Goal: Information Seeking & Learning: Learn about a topic

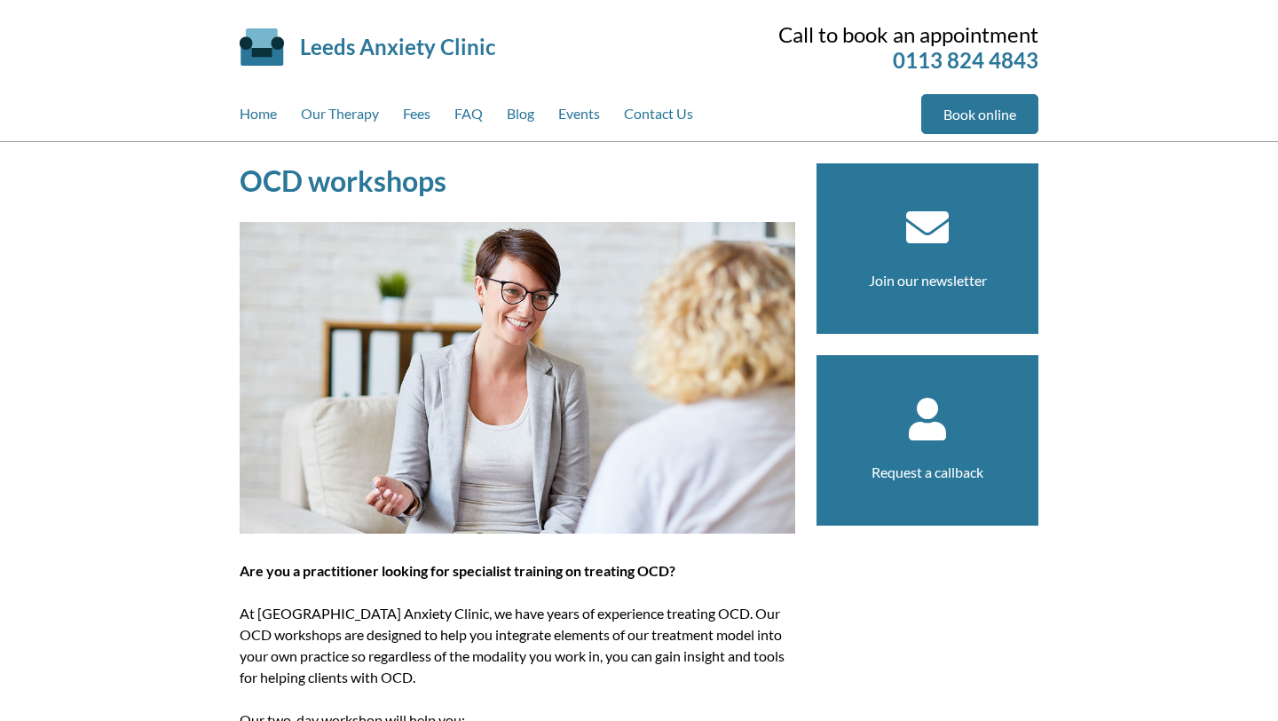
scroll to position [37, 0]
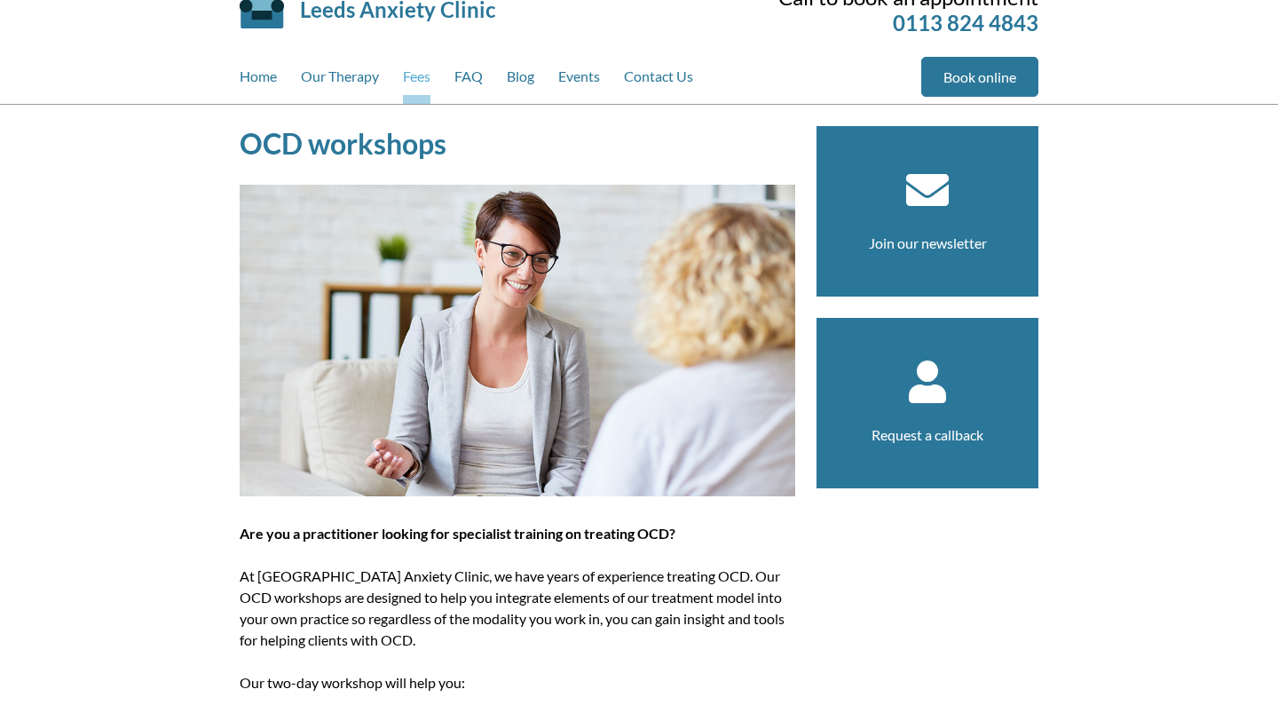
click at [406, 83] on link "Fees" at bounding box center [417, 80] width 28 height 47
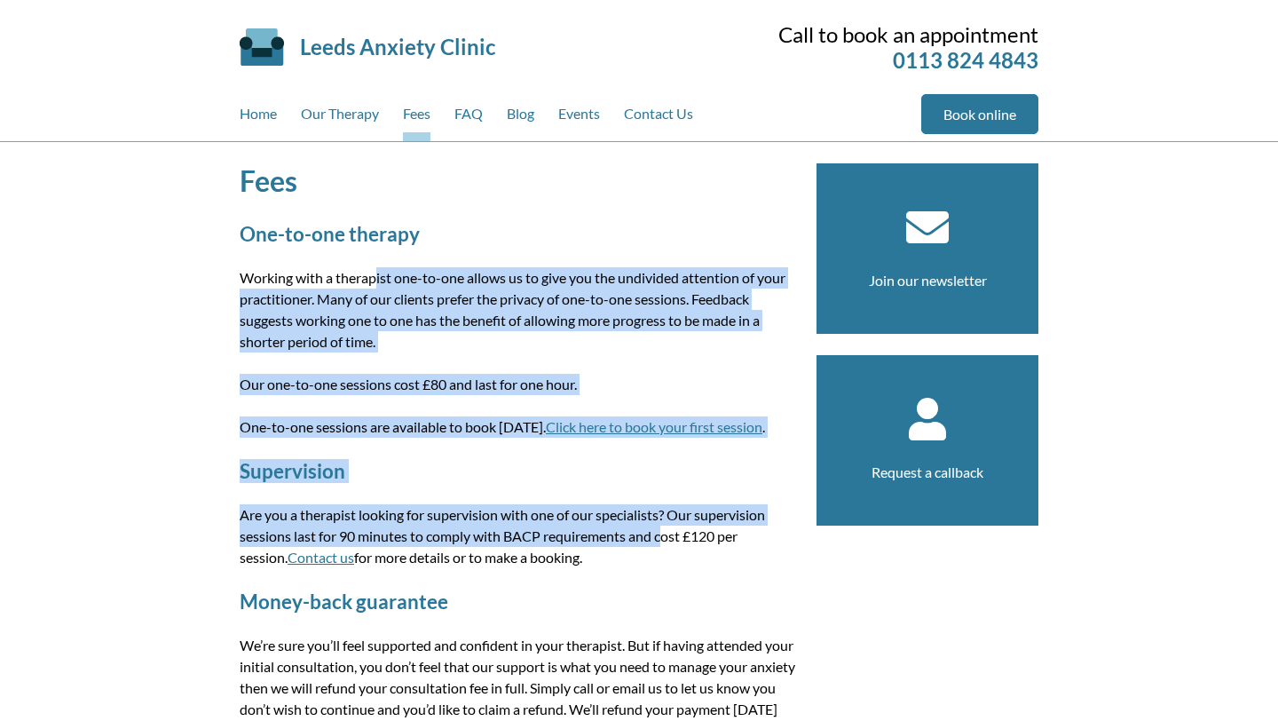
drag, startPoint x: 525, startPoint y: 532, endPoint x: 154, endPoint y: 268, distance: 455.8
click at [154, 268] on div "Fees One-to-one therapy Working with a therapist one-to-one allows us to give y…" at bounding box center [639, 463] width 1278 height 642
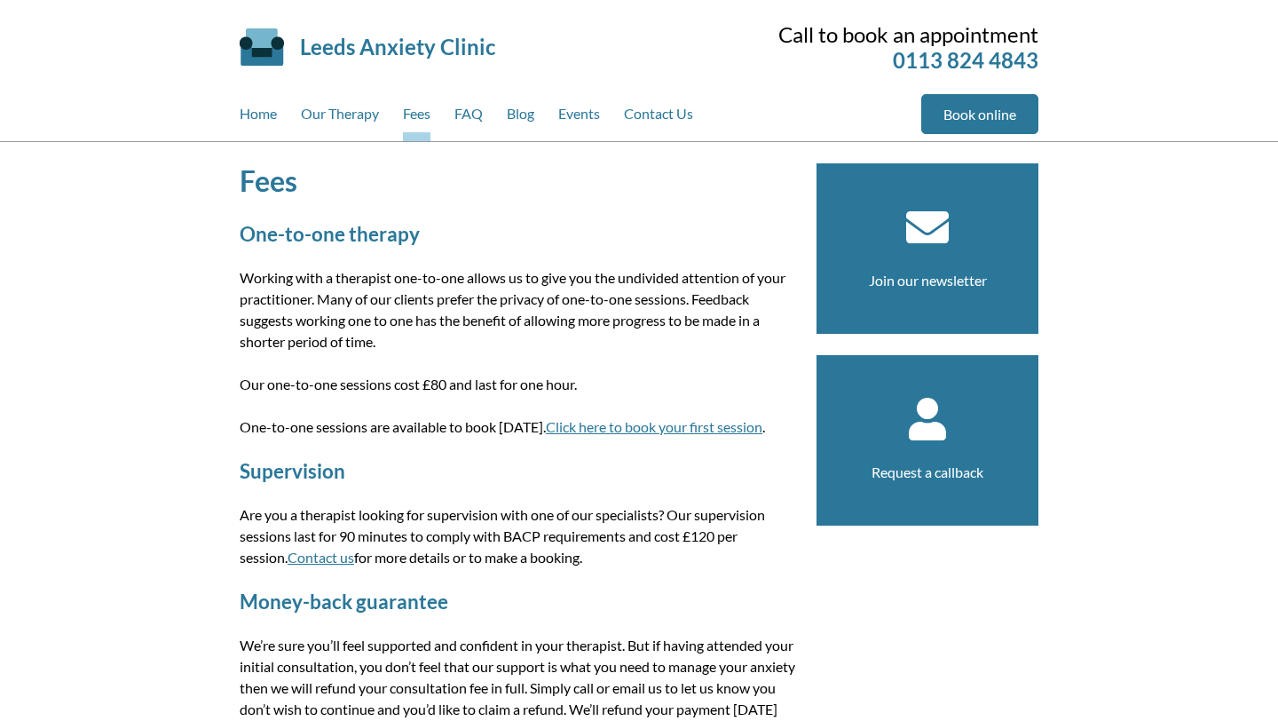
click at [311, 303] on p "Working with a therapist one-to-one allows us to give you the undivided attenti…" at bounding box center [518, 309] width 556 height 85
click at [345, 114] on link "Our Therapy" at bounding box center [340, 117] width 78 height 47
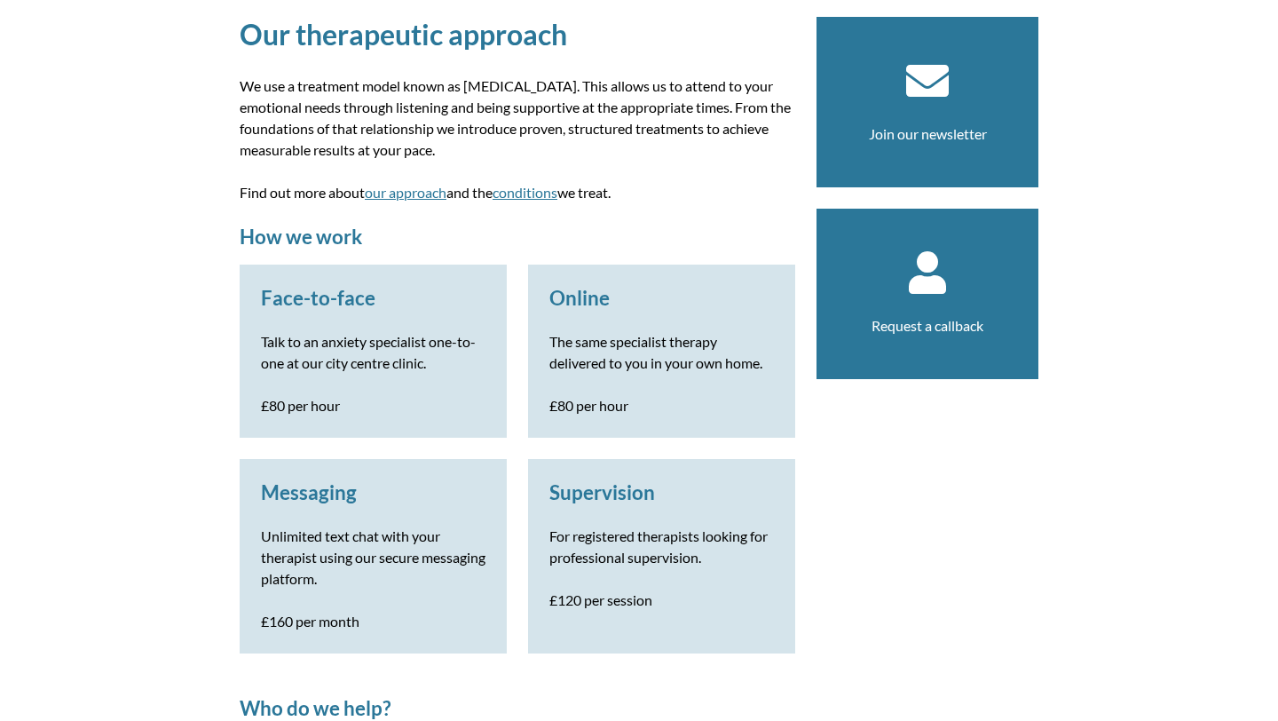
scroll to position [263, 0]
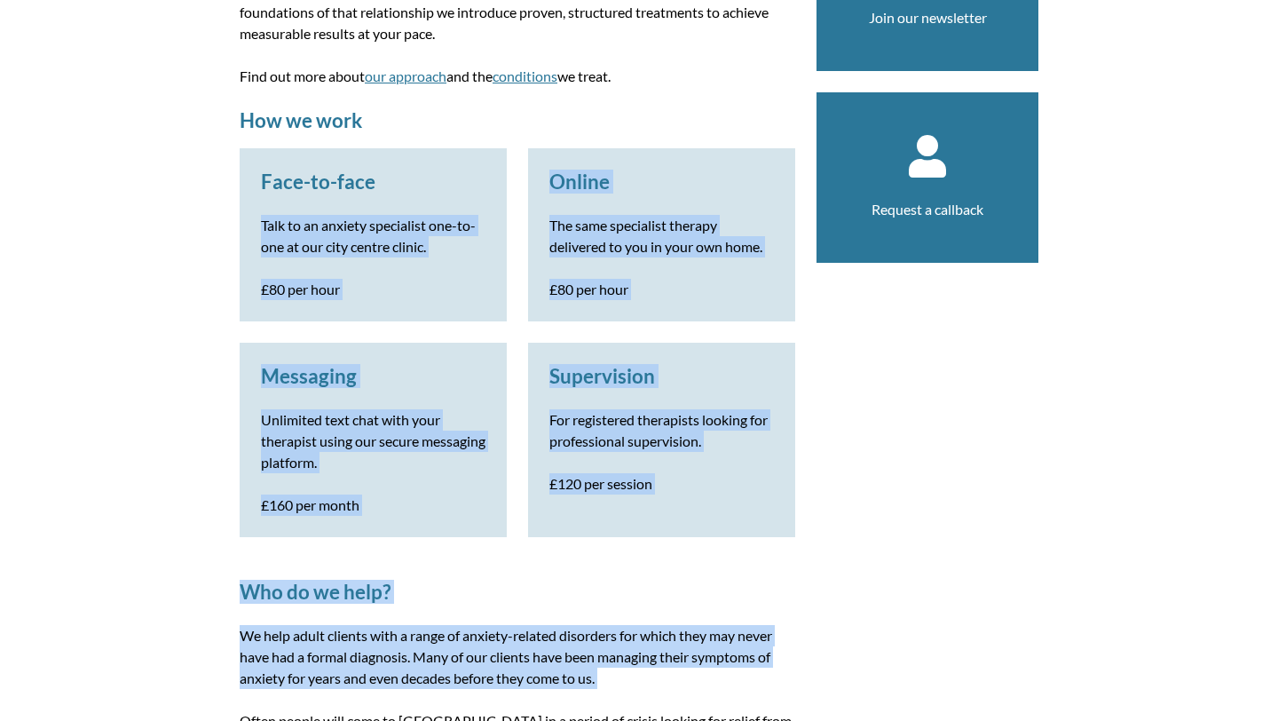
drag, startPoint x: 502, startPoint y: 706, endPoint x: 232, endPoint y: 203, distance: 570.9
click at [422, 456] on p "Unlimited text chat with your therapist using our secure messaging platform." at bounding box center [373, 441] width 225 height 64
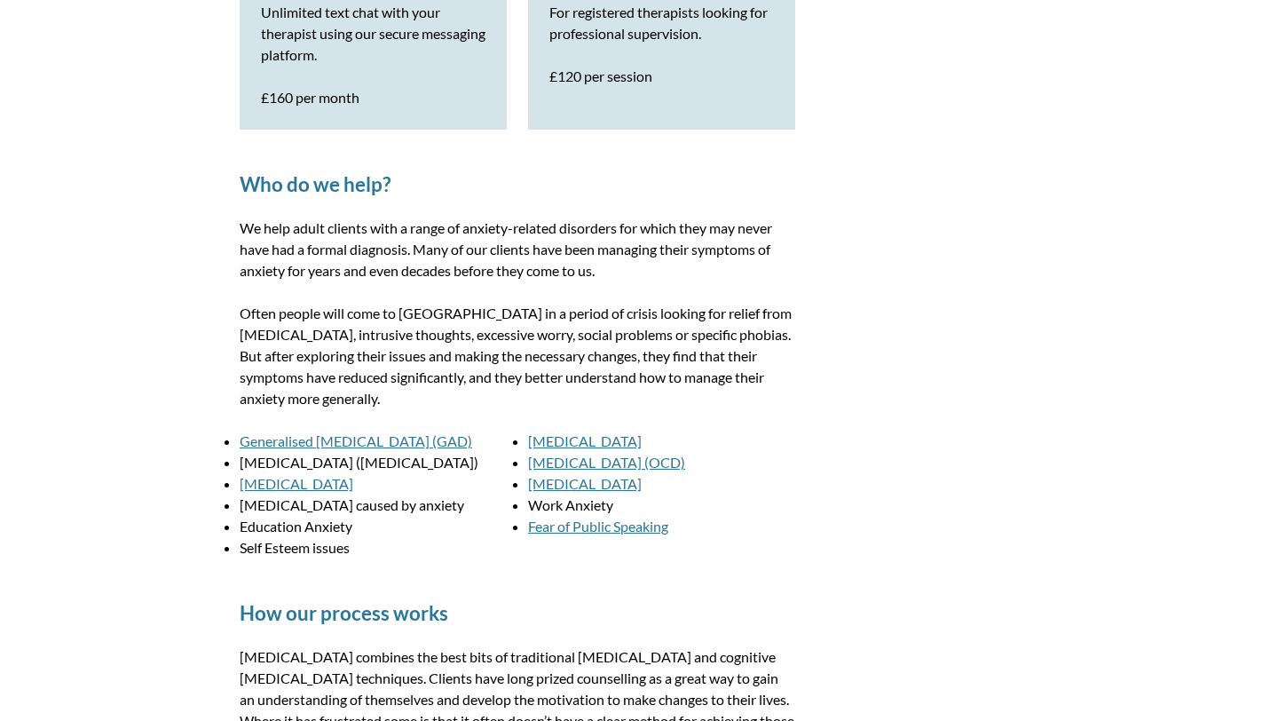
scroll to position [671, 0]
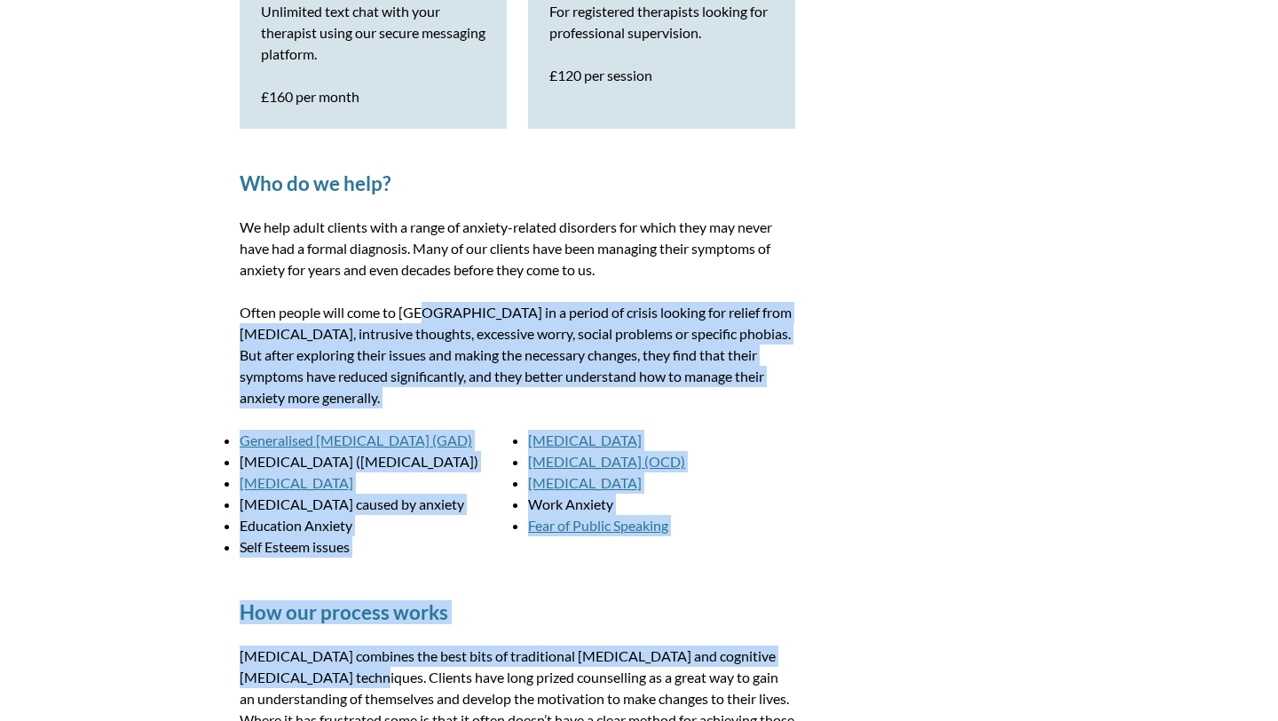
drag, startPoint x: 754, startPoint y: 647, endPoint x: 291, endPoint y: 307, distance: 574.5
click at [291, 307] on article "Our therapeutic approach We use a treatment model known as integrative psychoth…" at bounding box center [518, 558] width 556 height 2132
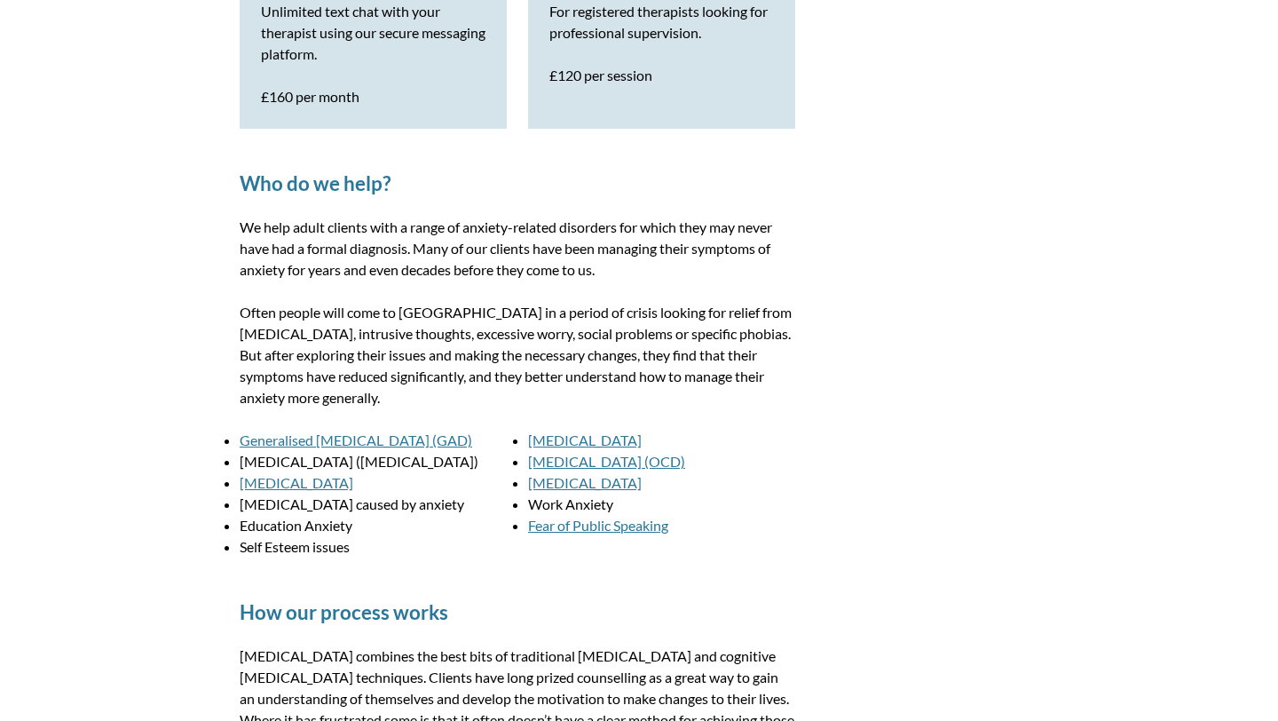
click at [549, 271] on p "We help adult clients with a range of anxiety-related disorders for which they …" at bounding box center [518, 249] width 556 height 64
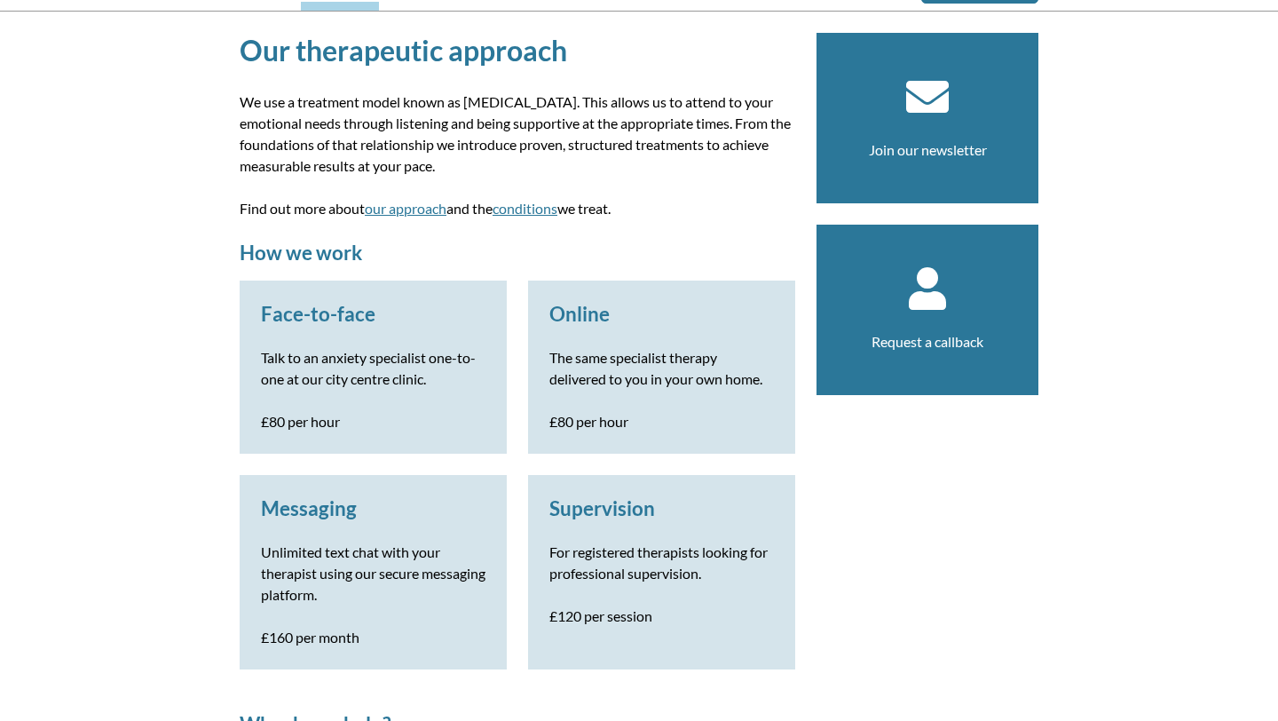
scroll to position [131, 0]
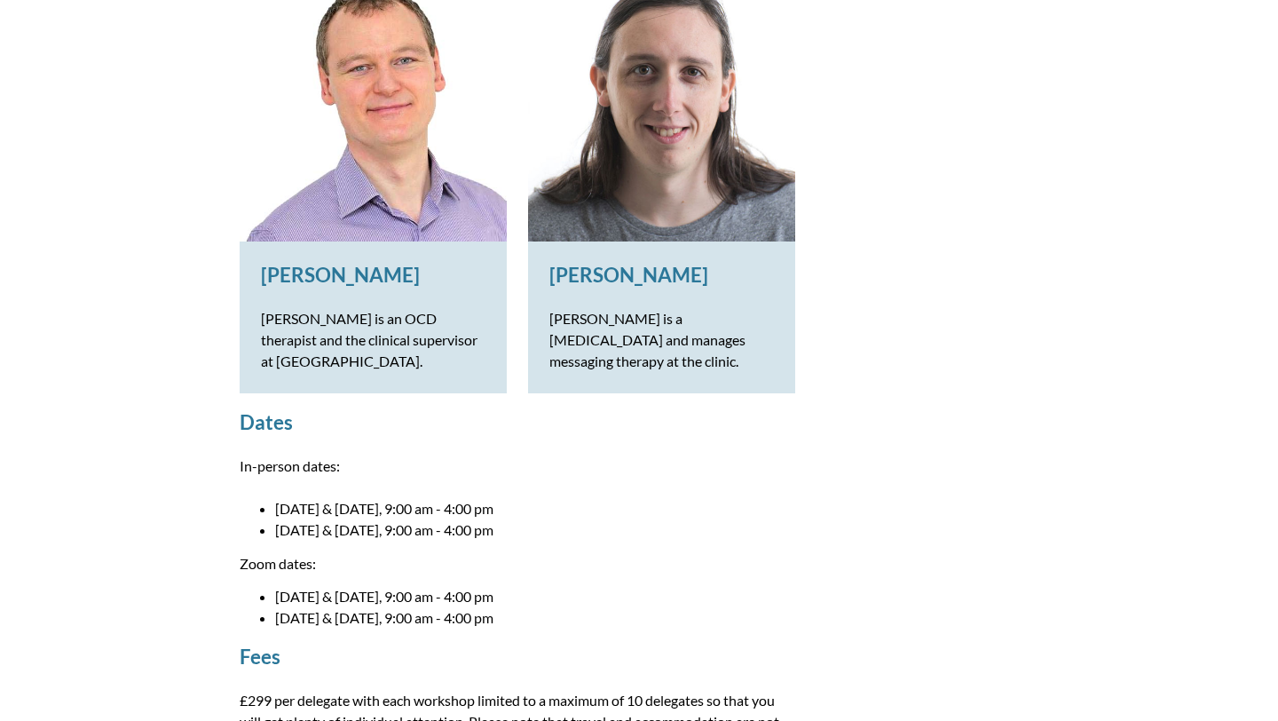
scroll to position [1667, 0]
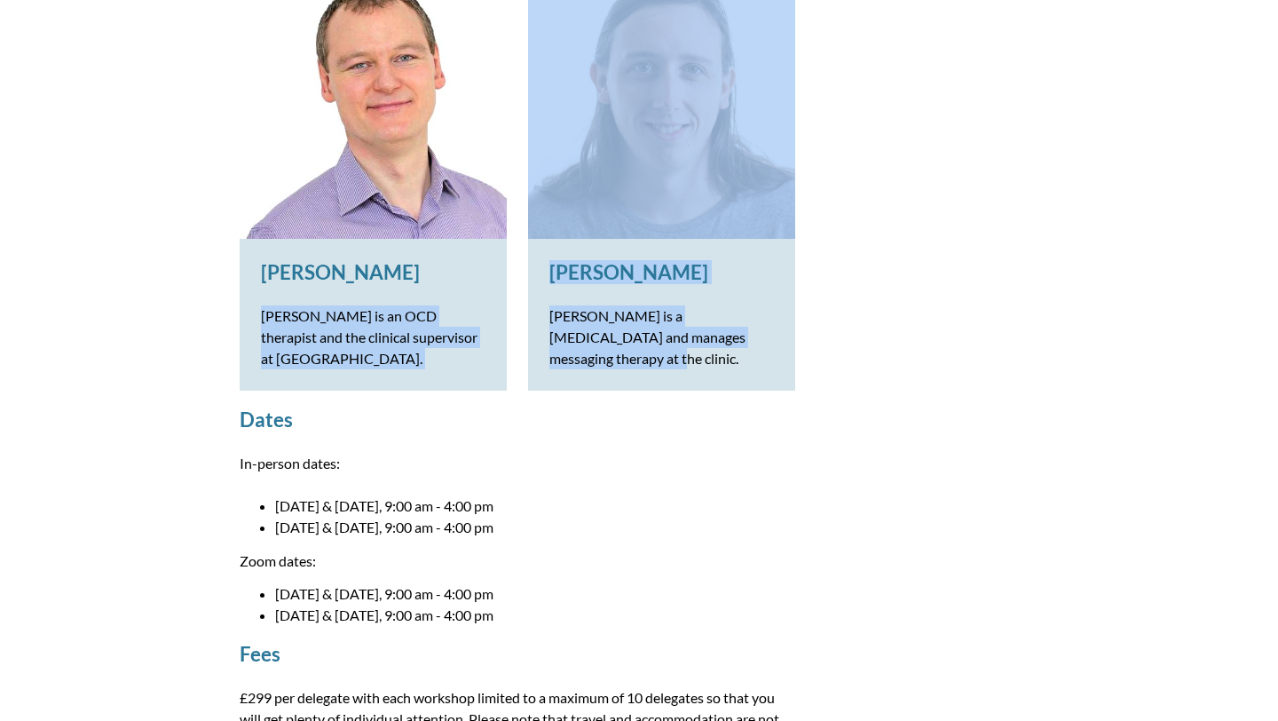
drag, startPoint x: 772, startPoint y: 341, endPoint x: 502, endPoint y: 264, distance: 280.6
click at [502, 264] on div "[PERSON_NAME] [PERSON_NAME] is an OCD therapist and the clinical supervisor at …" at bounding box center [518, 181] width 556 height 419
click at [686, 314] on p "[PERSON_NAME] is a [MEDICAL_DATA] and manages messaging therapy at the clinic." at bounding box center [661, 337] width 225 height 64
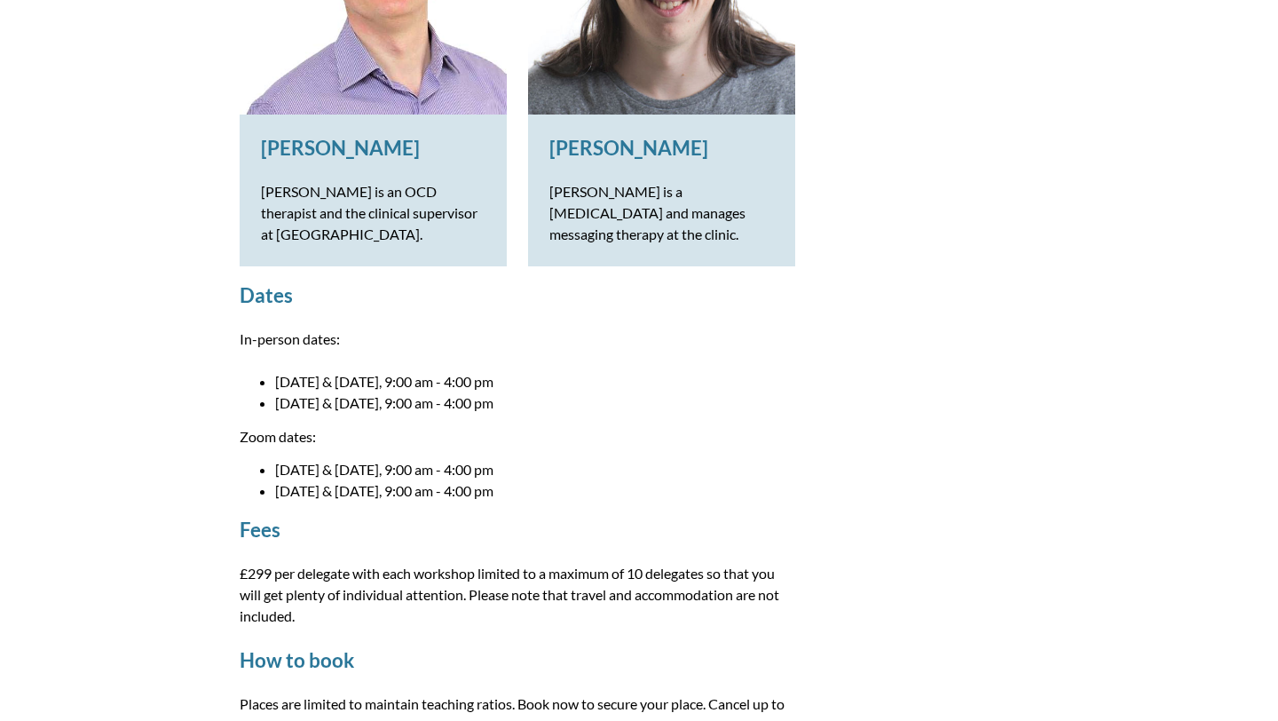
scroll to position [1804, 0]
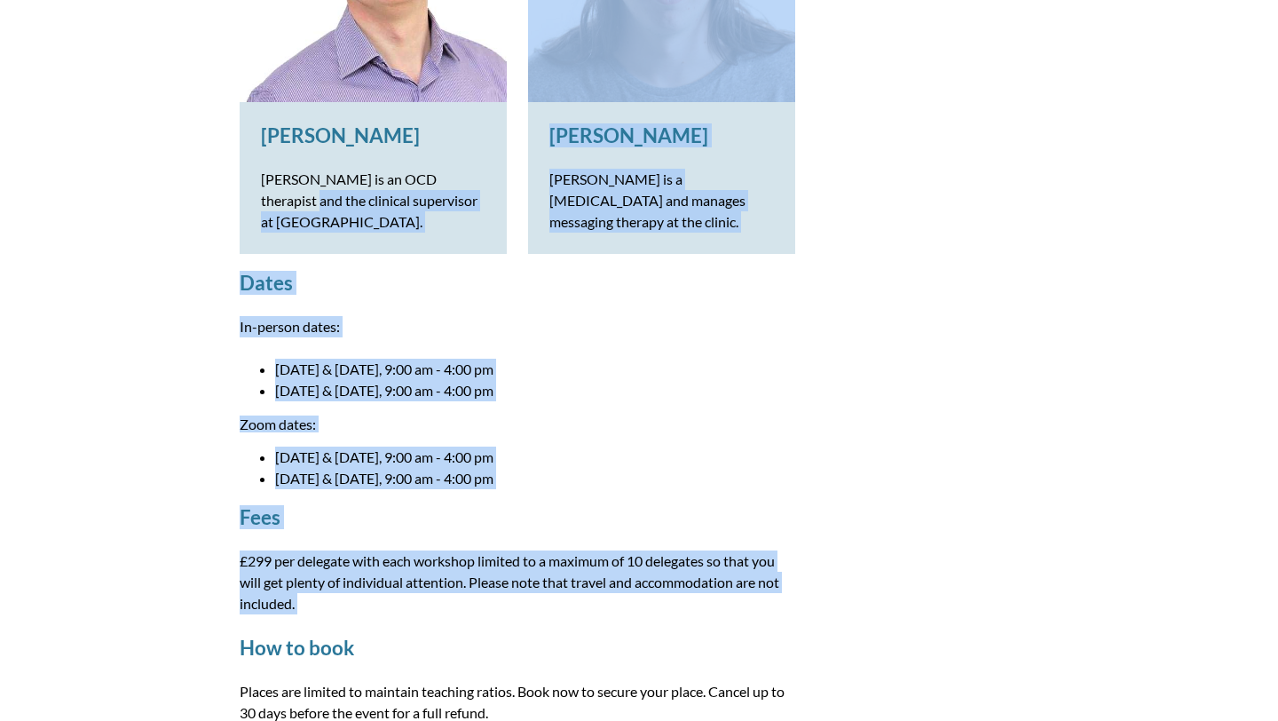
drag, startPoint x: 392, startPoint y: 625, endPoint x: 120, endPoint y: 227, distance: 481.9
